Goal: Task Accomplishment & Management: Complete application form

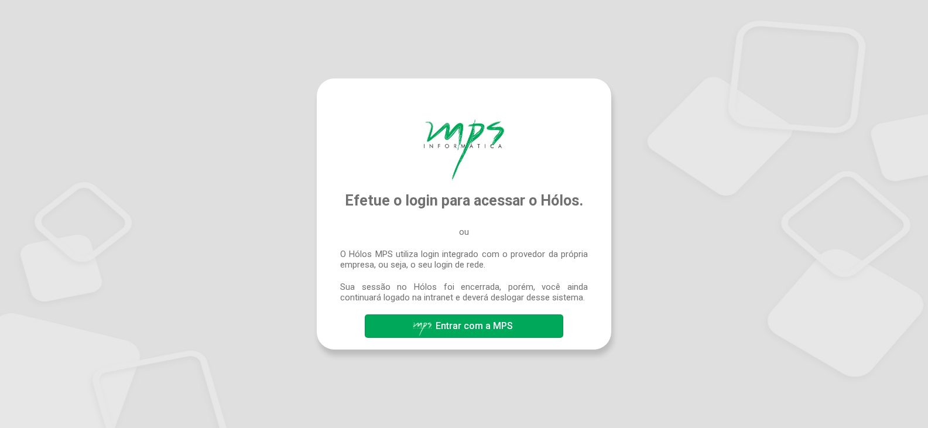
click at [441, 328] on span "Entrar com a MPS" at bounding box center [474, 325] width 77 height 11
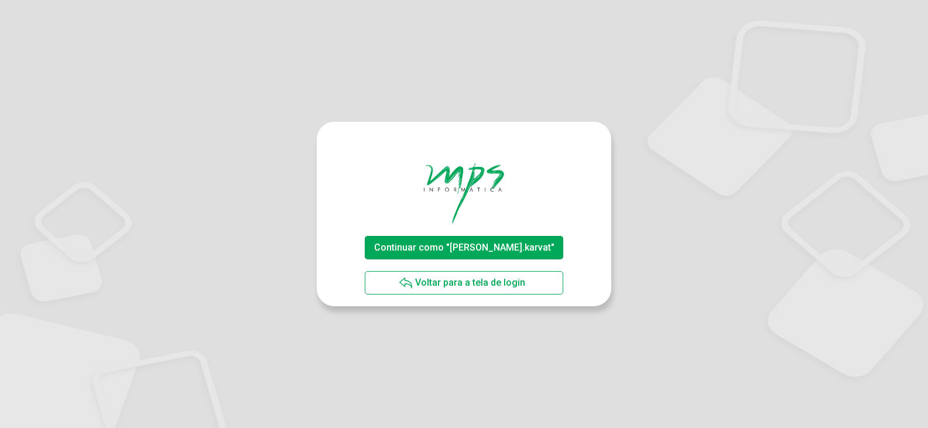
click at [506, 243] on span "Continuar como "patrick.karvat"" at bounding box center [464, 247] width 180 height 11
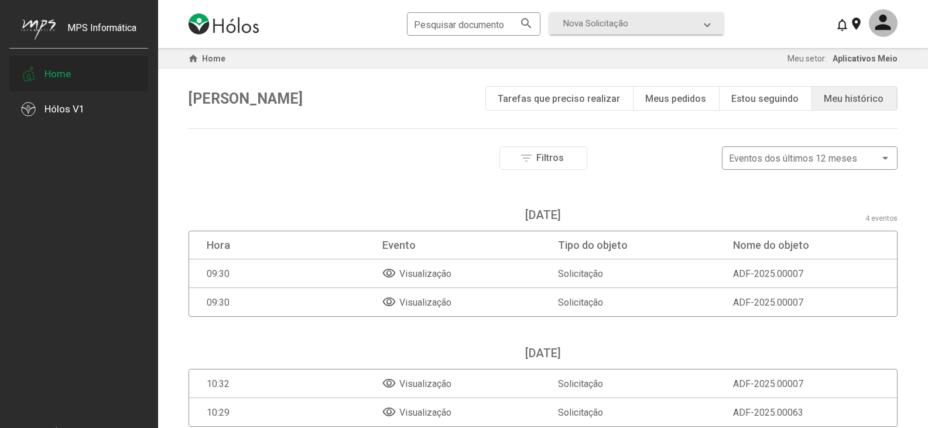
click at [35, 61] on div at bounding box center [28, 73] width 15 height 35
click at [87, 107] on div "Hólos V1" at bounding box center [78, 108] width 139 height 35
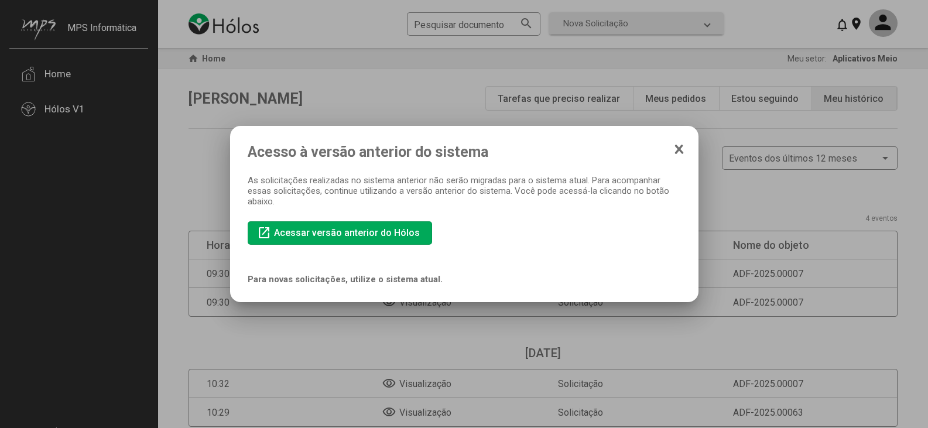
click at [621, 214] on div "Acesso à versão anterior do sistema As solicitações realizadas no sistema anter…" at bounding box center [464, 213] width 433 height 141
click at [687, 152] on mat-dialog-container "Acesso à versão anterior do sistema As solicitações realizadas no sistema anter…" at bounding box center [464, 214] width 468 height 176
click at [678, 152] on icon at bounding box center [679, 149] width 9 height 12
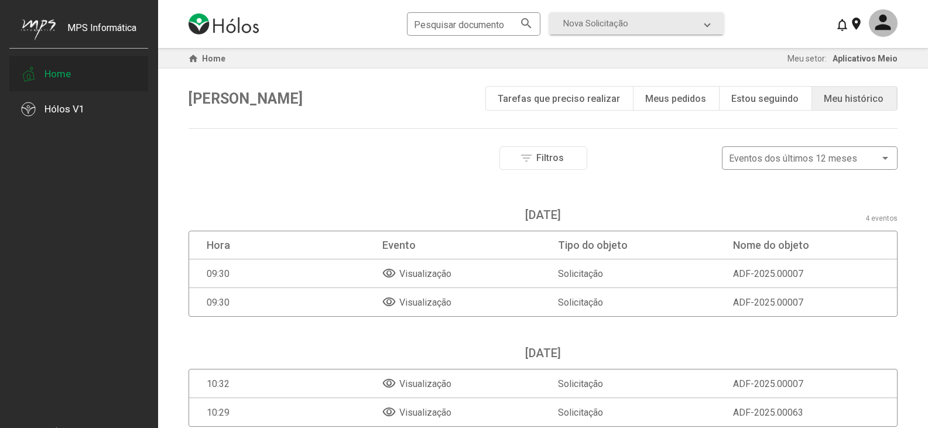
click at [49, 71] on div "Home" at bounding box center [57, 74] width 26 height 12
click at [624, 38] on div "Pesquisar documento search Nova Solicitação search LGPD - Solicitação Pedido de…" at bounding box center [543, 24] width 709 height 48
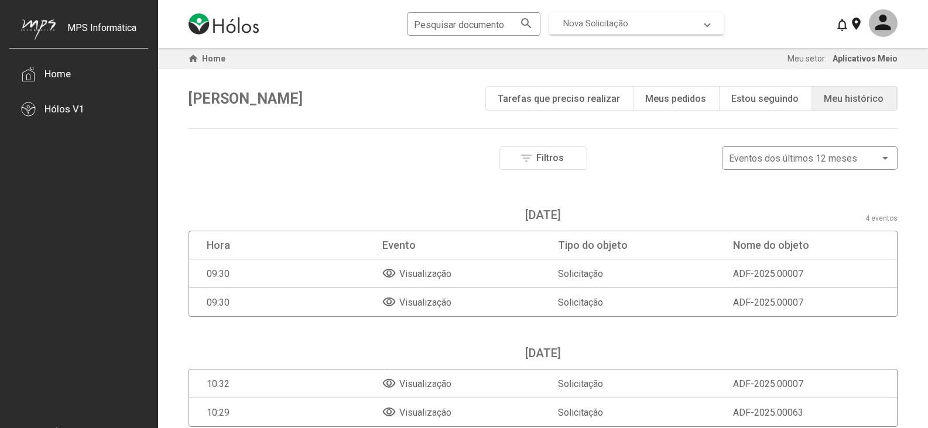
click at [633, 25] on span "Nova Solicitação" at bounding box center [634, 23] width 142 height 11
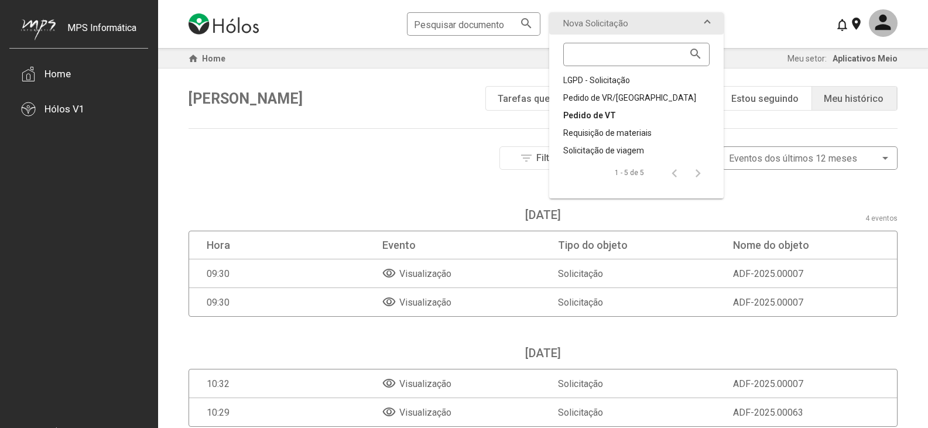
click at [583, 121] on div "Pedido de VT" at bounding box center [636, 115] width 146 height 12
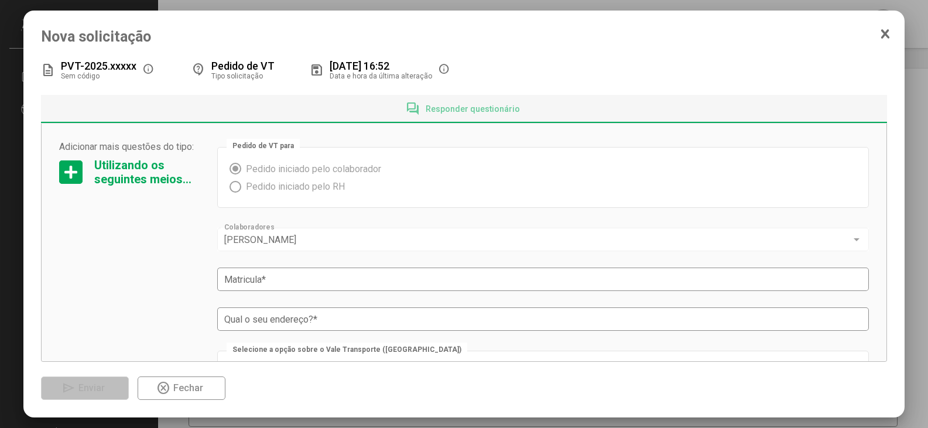
click at [583, 121] on div "description PVT-2025.xxxxx Sem código info contact_support Pedido de VT Tipo so…" at bounding box center [464, 228] width 847 height 343
click at [484, 114] on span "Responder questionário" at bounding box center [473, 108] width 94 height 9
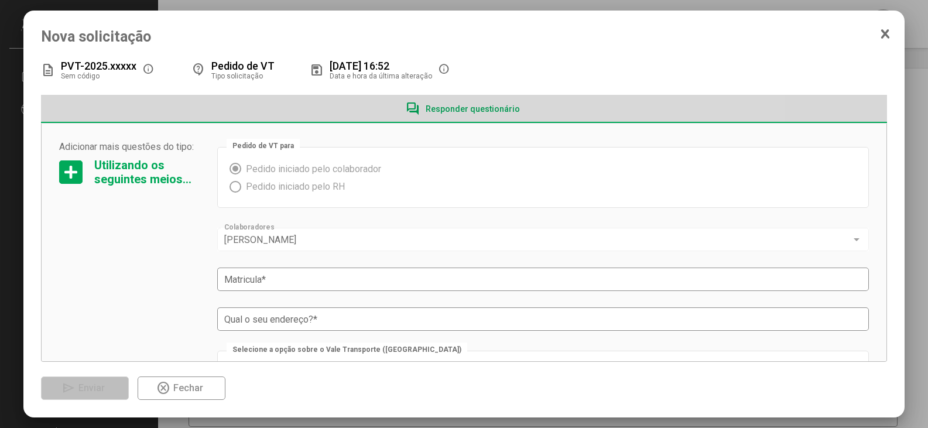
click at [464, 114] on span "Responder questionário" at bounding box center [473, 108] width 94 height 9
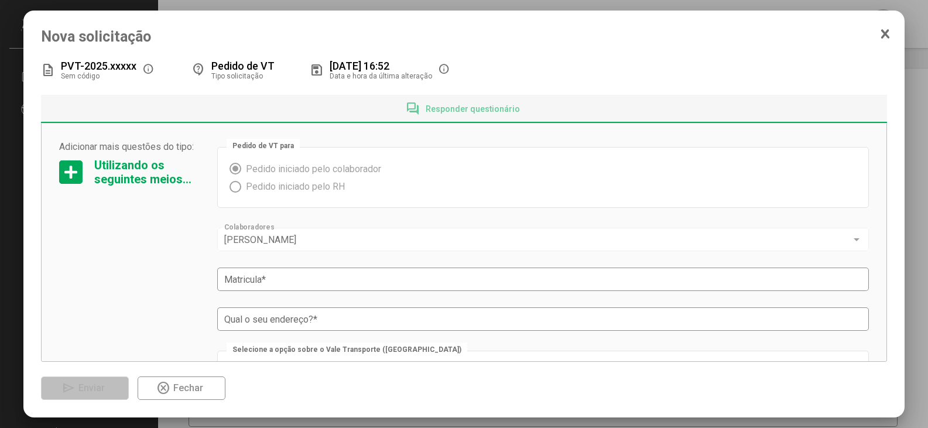
click at [443, 150] on div "Pedido de VT para Pedido iniciado pelo colaborador Pedido iniciado pelo RH" at bounding box center [543, 177] width 652 height 61
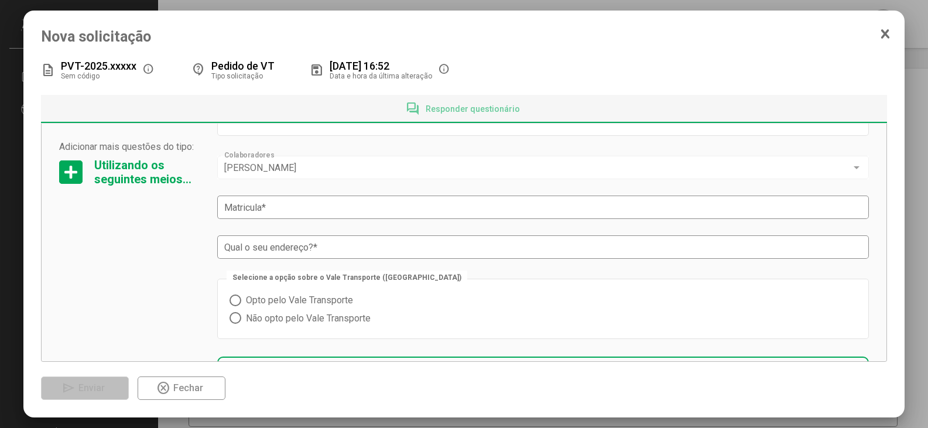
scroll to position [94, 0]
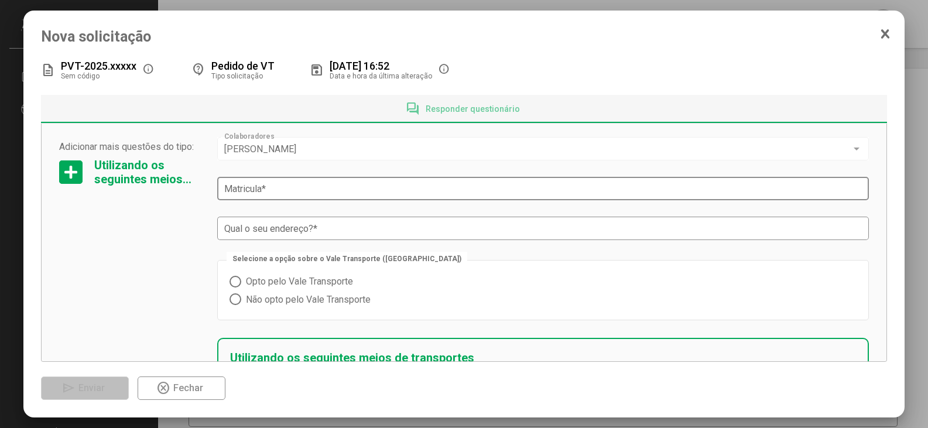
drag, startPoint x: 441, startPoint y: 147, endPoint x: 428, endPoint y: 178, distance: 33.6
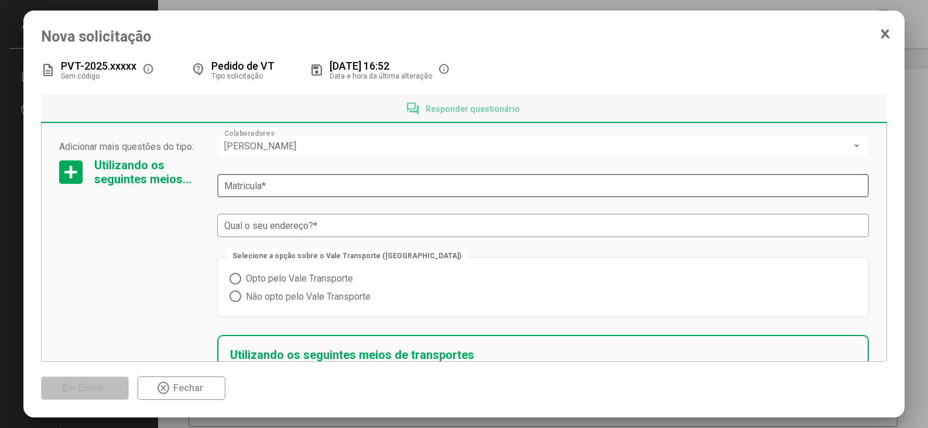
click at [421, 180] on div "Matricula *" at bounding box center [543, 185] width 638 height 26
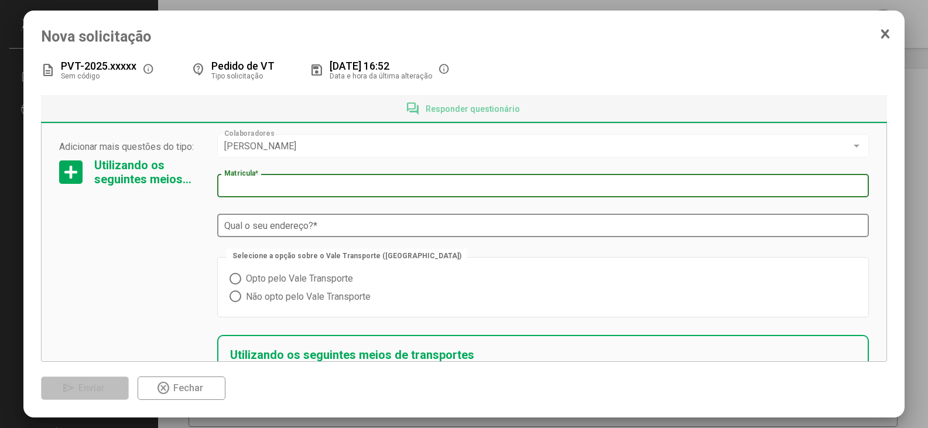
click at [381, 232] on div "Qual o seu endereço? *" at bounding box center [543, 224] width 638 height 26
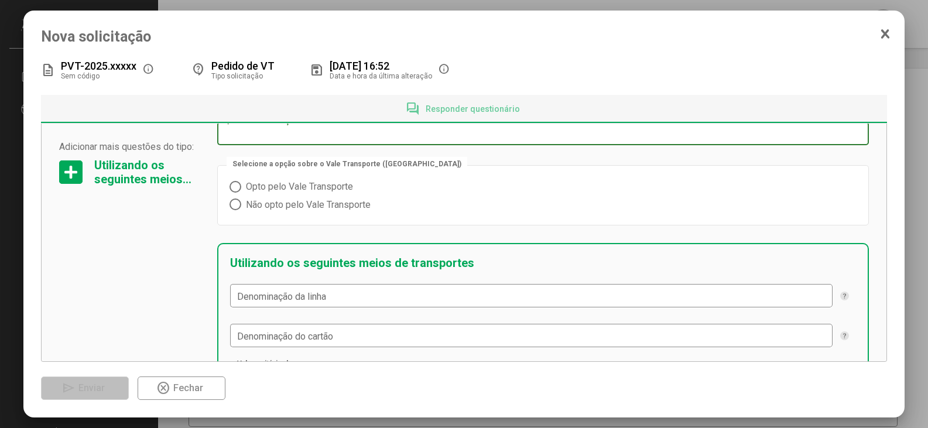
scroll to position [152, 0]
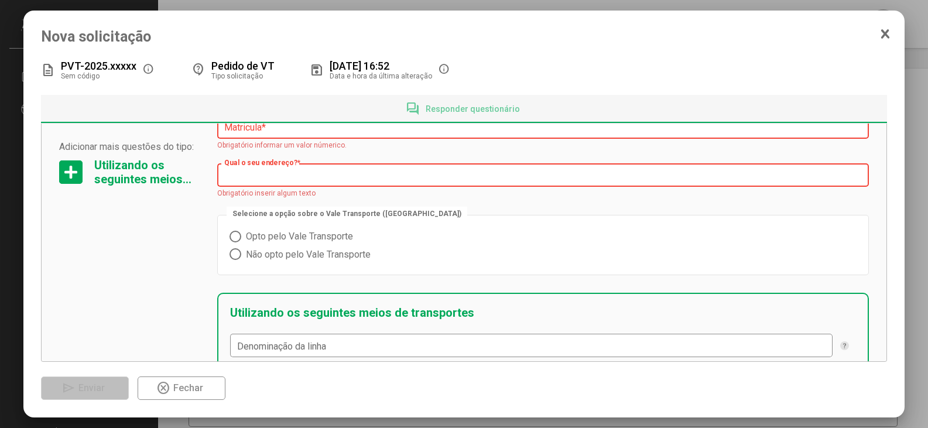
click at [244, 227] on div "Selecione a opção sobre o Vale Transporte (VT) Opto pelo Vale Transporte Não op…" at bounding box center [543, 245] width 652 height 61
click at [241, 235] on span "Opto pelo Vale Transporte" at bounding box center [297, 236] width 112 height 11
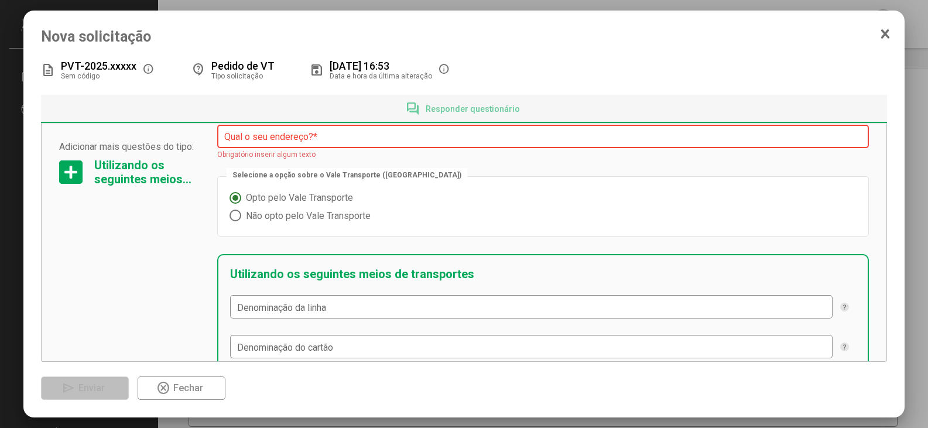
scroll to position [211, 0]
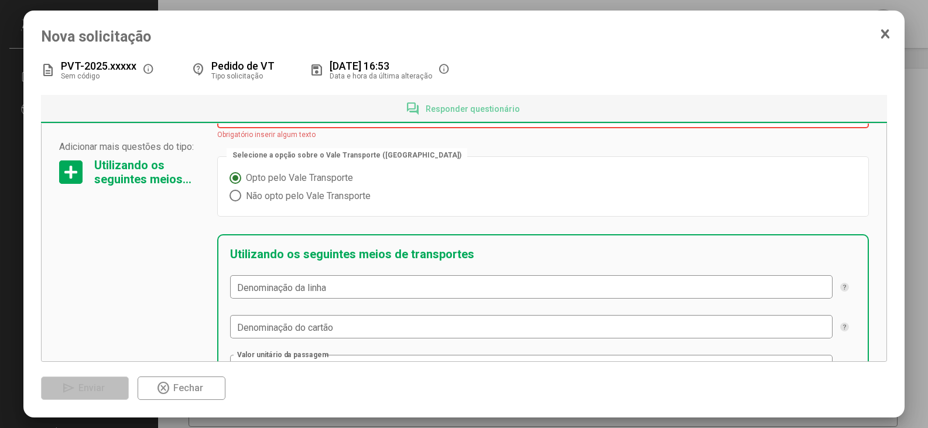
click at [399, 273] on div "Utilizando os seguintes meios de transportes Denominação da linha Denominação d…" at bounding box center [543, 333] width 652 height 199
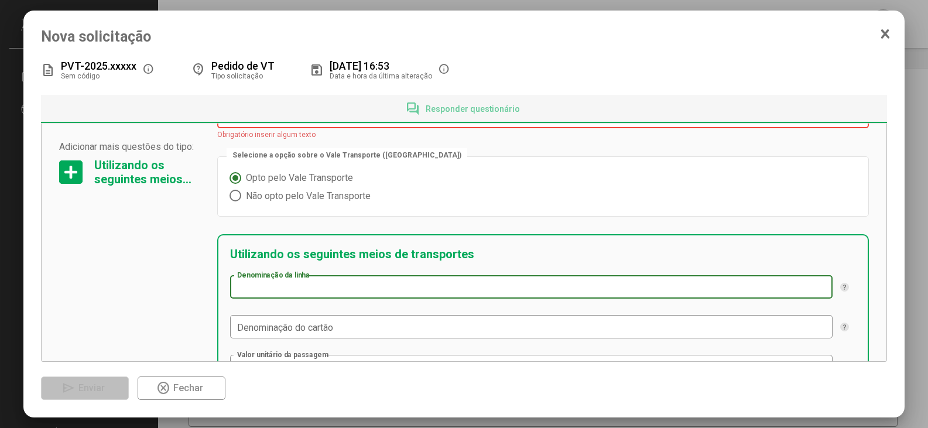
click at [384, 290] on input "Denominação da linha" at bounding box center [531, 287] width 589 height 11
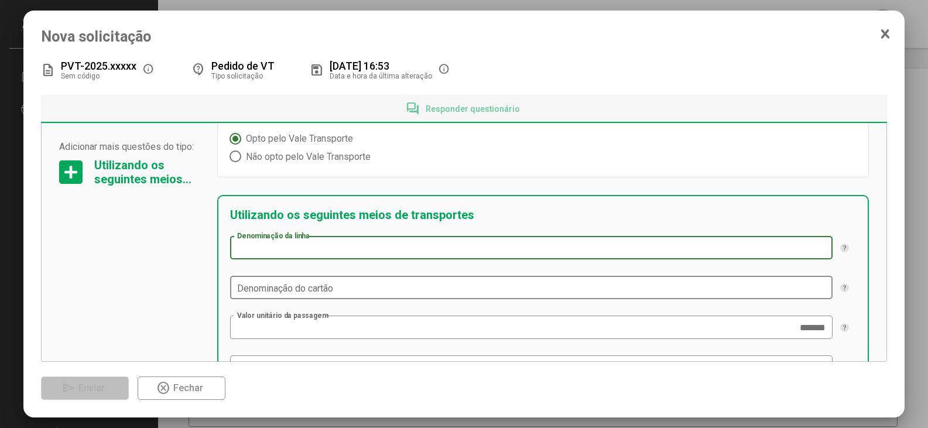
scroll to position [316, 0]
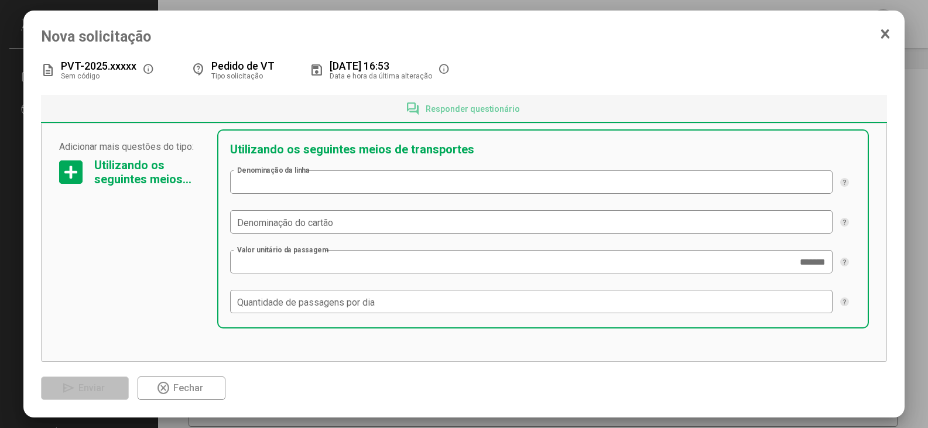
click at [341, 237] on div "Utilizando os seguintes meios de transportes Denominação da linha Denominação d…" at bounding box center [543, 228] width 652 height 199
click at [330, 216] on div "Denominação do cartão" at bounding box center [531, 221] width 589 height 26
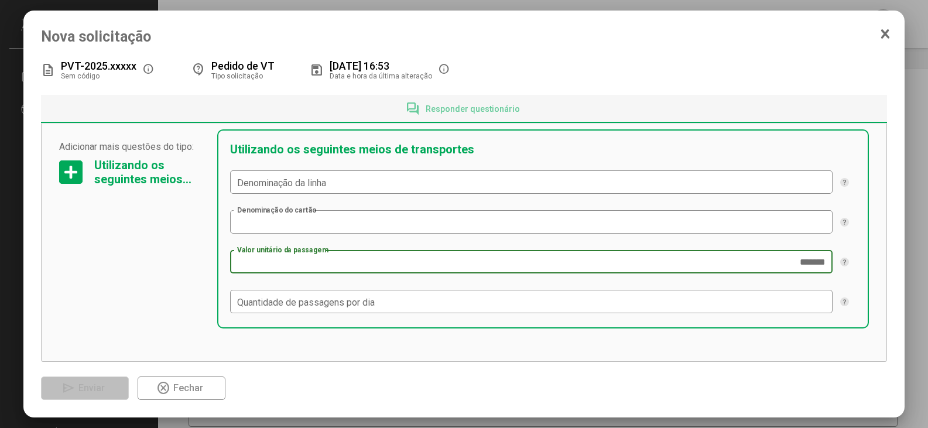
click at [580, 266] on input "*******" at bounding box center [531, 262] width 589 height 11
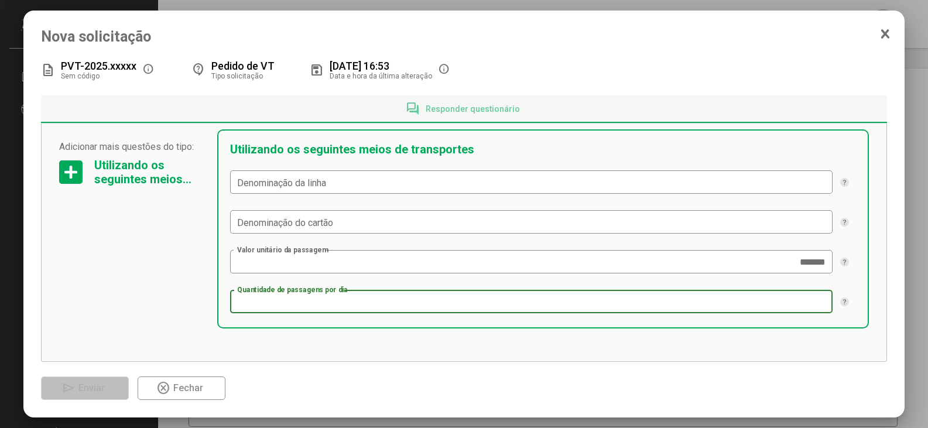
click at [604, 304] on input "Quantidade de passagens por dia" at bounding box center [531, 302] width 589 height 11
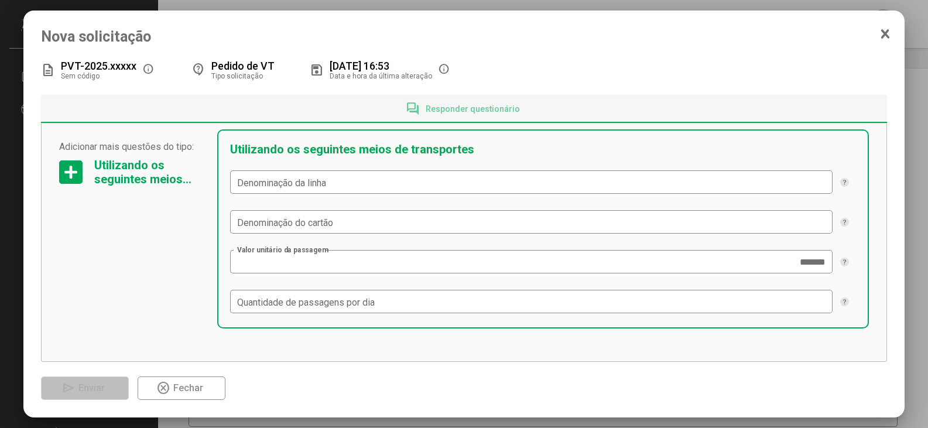
click at [80, 174] on div at bounding box center [70, 171] width 23 height 23
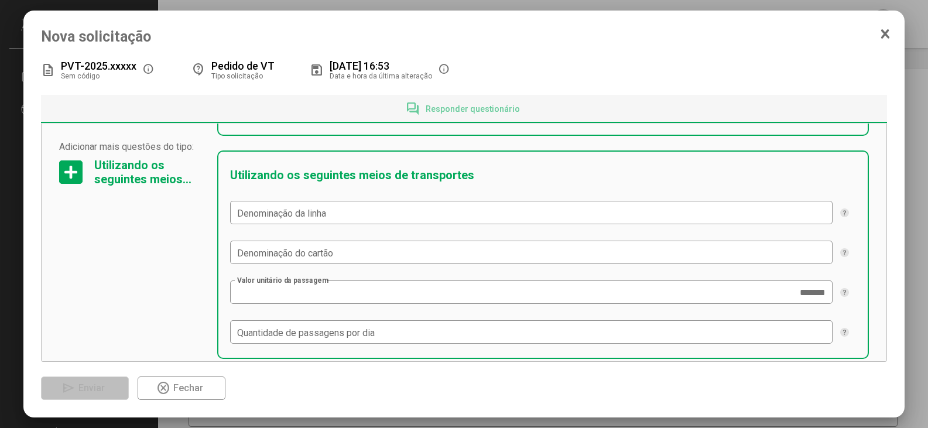
scroll to position [523, 0]
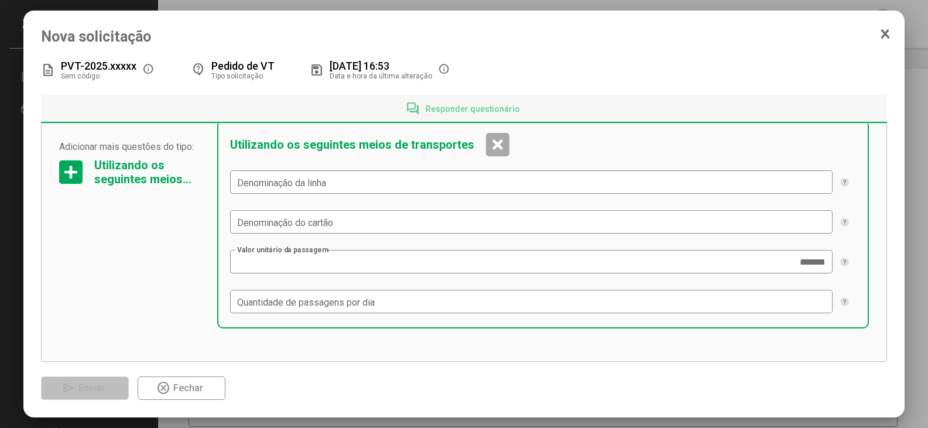
click at [176, 392] on span "Fechar" at bounding box center [188, 387] width 30 height 11
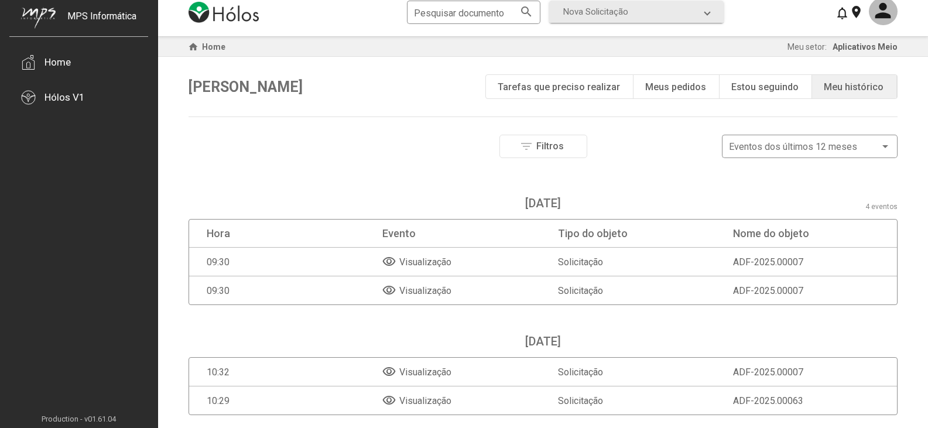
scroll to position [0, 0]
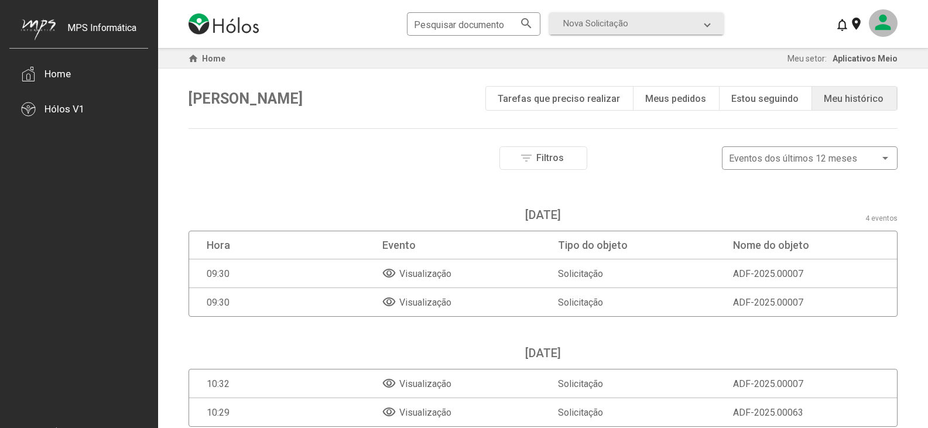
click at [882, 23] on mat-icon at bounding box center [883, 23] width 29 height 28
click at [863, 62] on button "Meu perfil" at bounding box center [863, 58] width 69 height 28
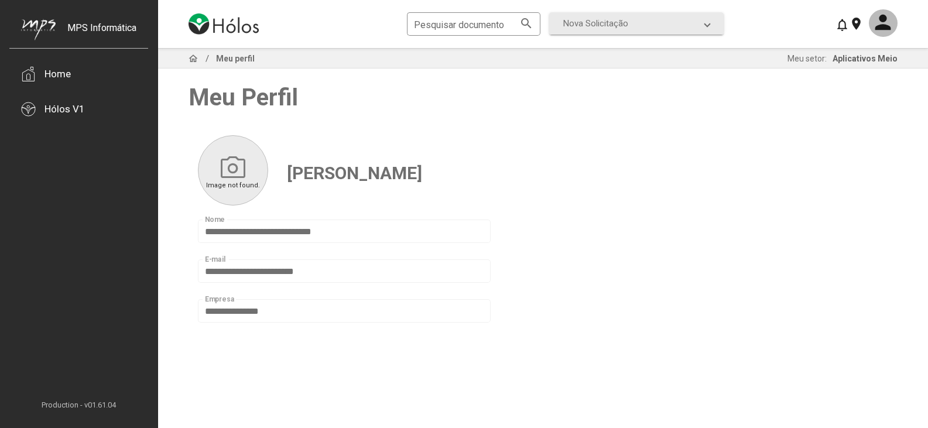
click at [336, 227] on div "**********" at bounding box center [344, 230] width 279 height 26
drag, startPoint x: 269, startPoint y: 280, endPoint x: 114, endPoint y: 139, distance: 209.7
click at [268, 281] on div "**********" at bounding box center [344, 270] width 279 height 26
click at [882, 37] on app-icon-person-ui at bounding box center [880, 33] width 35 height 9
click at [866, 91] on button "Meus setores" at bounding box center [863, 86] width 69 height 28
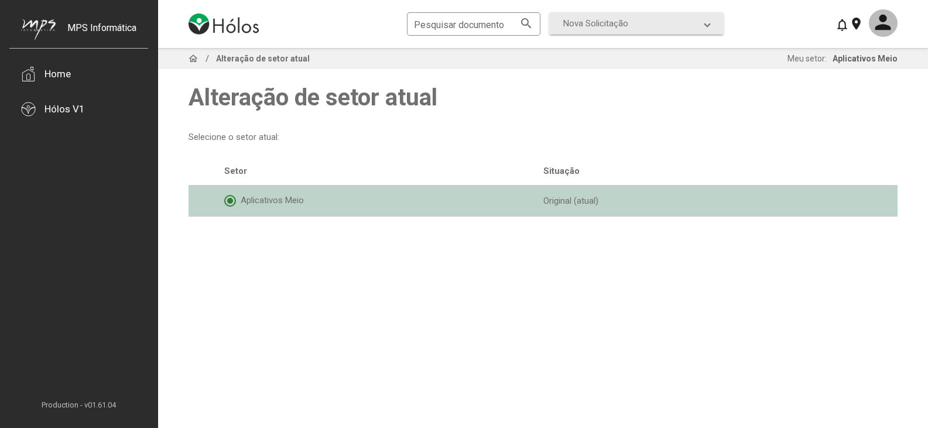
click at [489, 188] on div "Aplicativos Meio Original (atual)" at bounding box center [543, 201] width 709 height 30
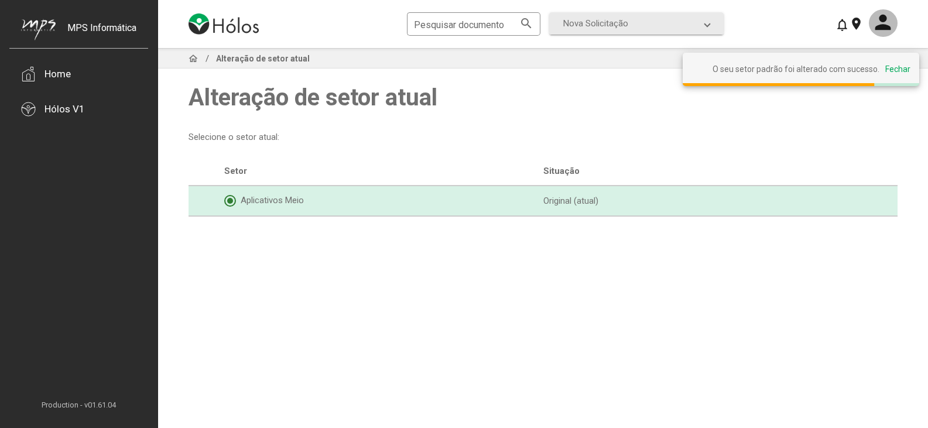
click at [712, 11] on div "Pesquisar documento search Nova Solicitação search LGPD - Solicitação Pedido de…" at bounding box center [543, 24] width 709 height 48
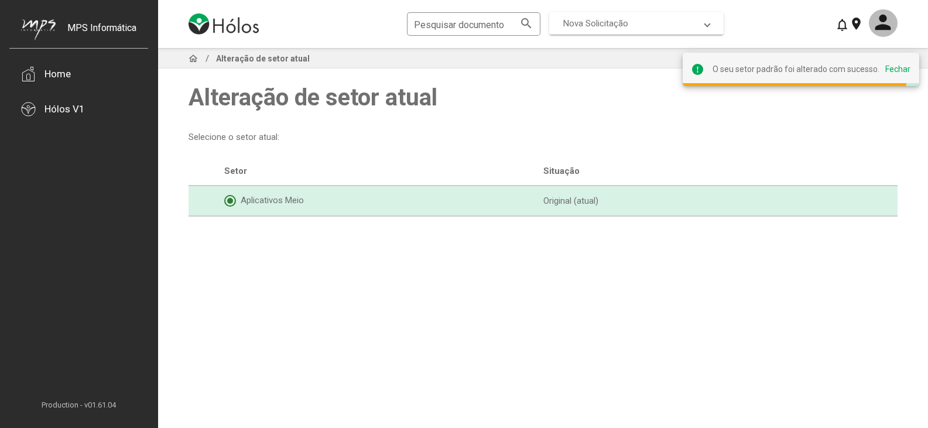
click at [711, 18] on mat-expansion-panel-header "Nova Solicitação" at bounding box center [636, 23] width 174 height 22
